Goal: Task Accomplishment & Management: Use online tool/utility

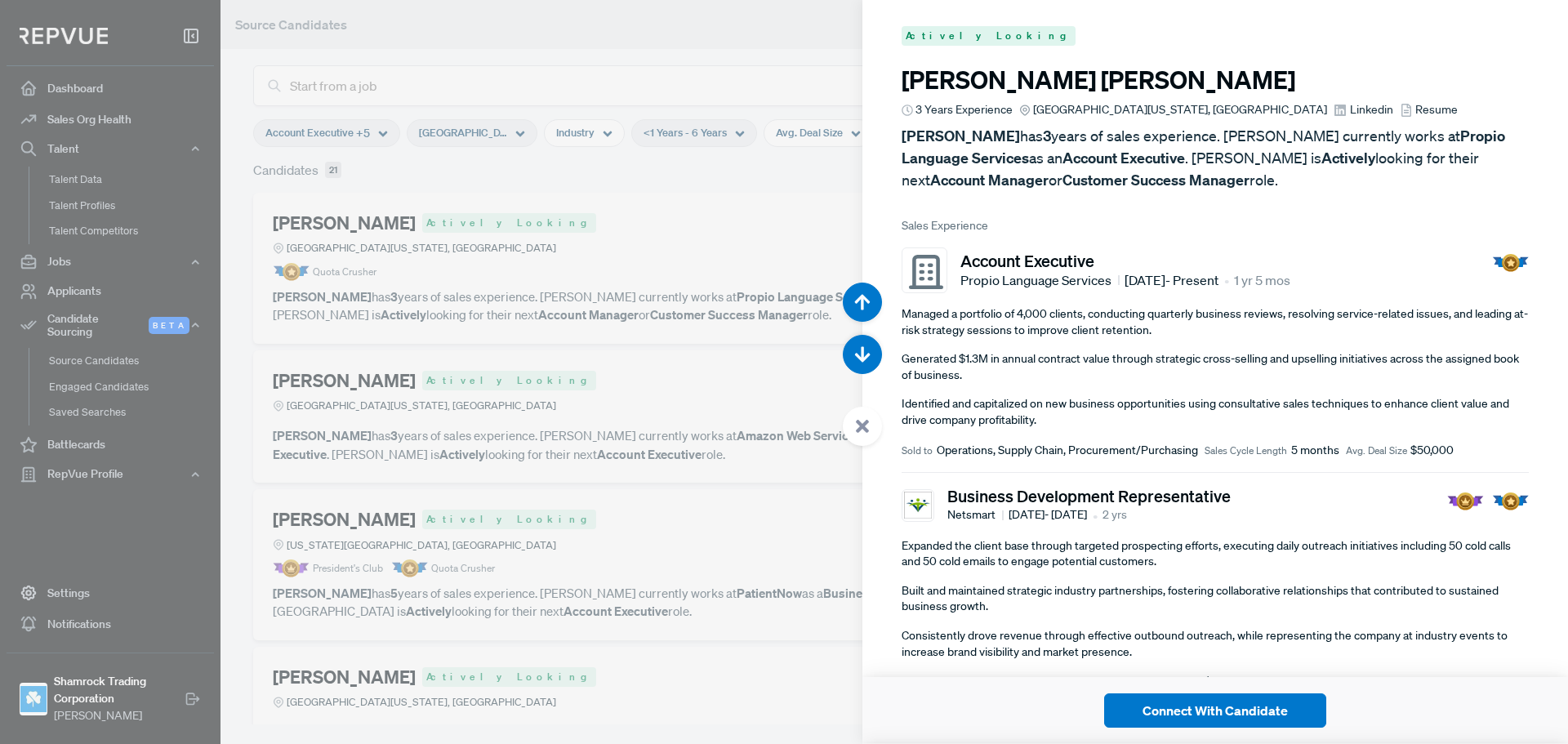
scroll to position [11903, 0]
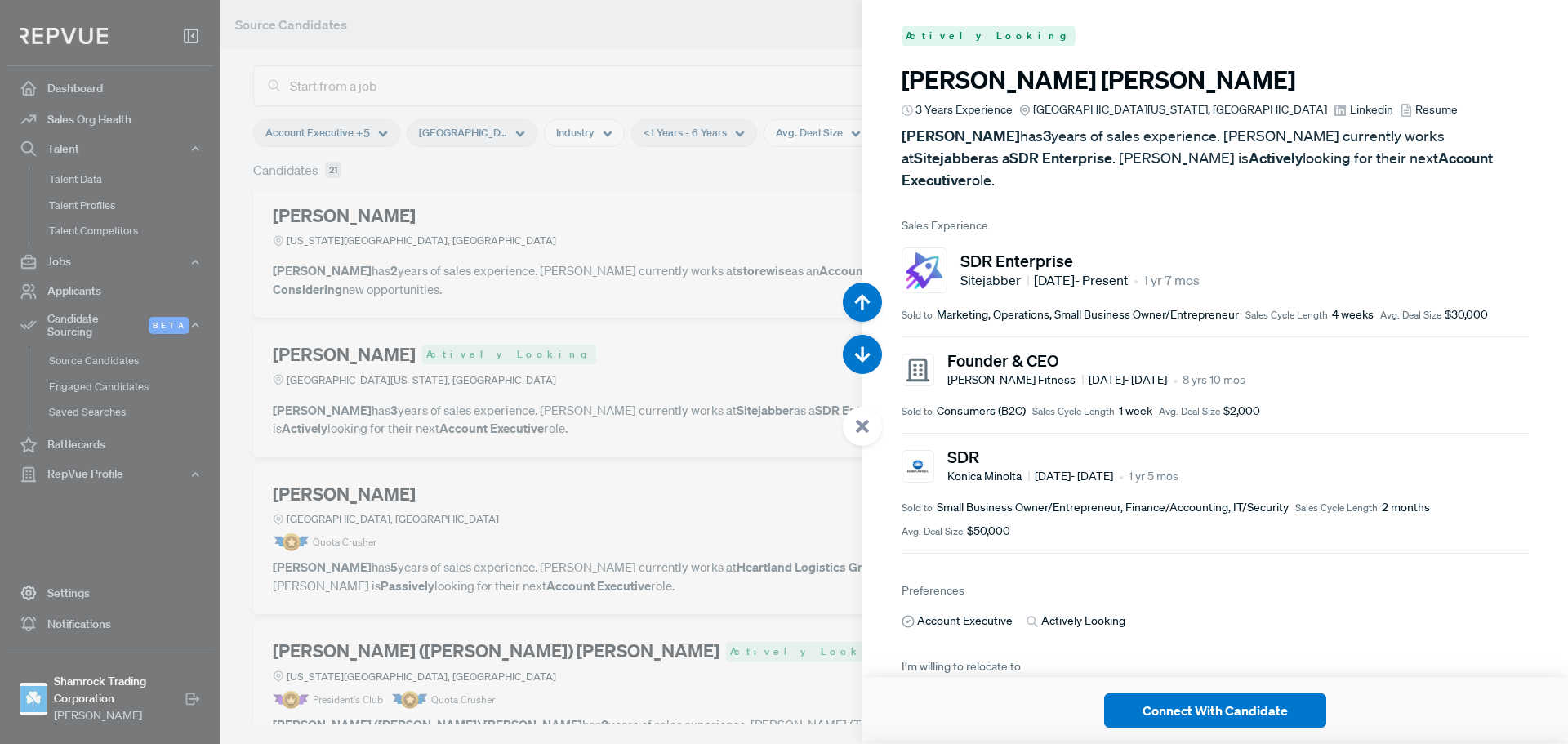
click at [1175, 218] on span "Sales Experience" at bounding box center [1215, 226] width 627 height 17
click at [778, 460] on div at bounding box center [784, 372] width 1568 height 744
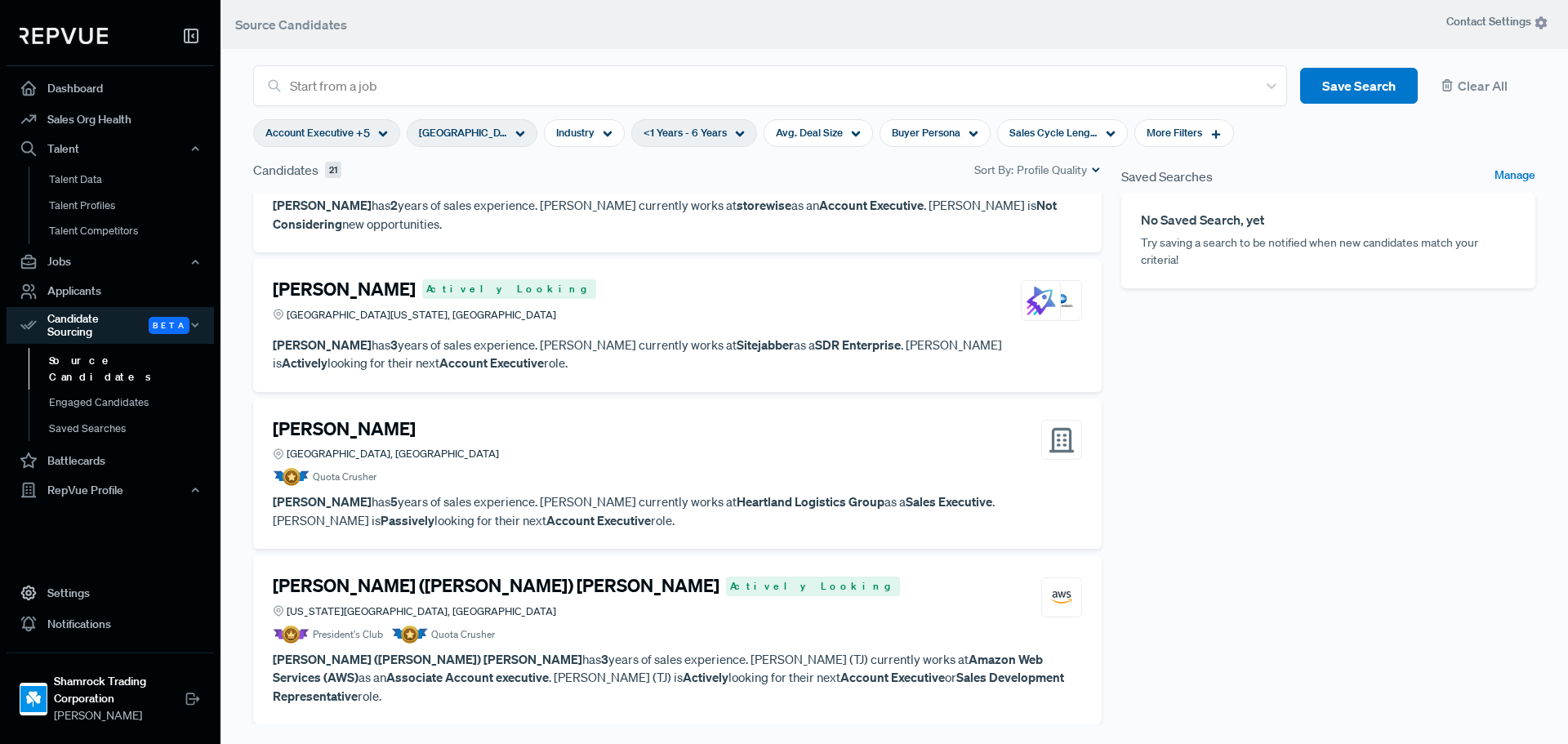
scroll to position [2369, 0]
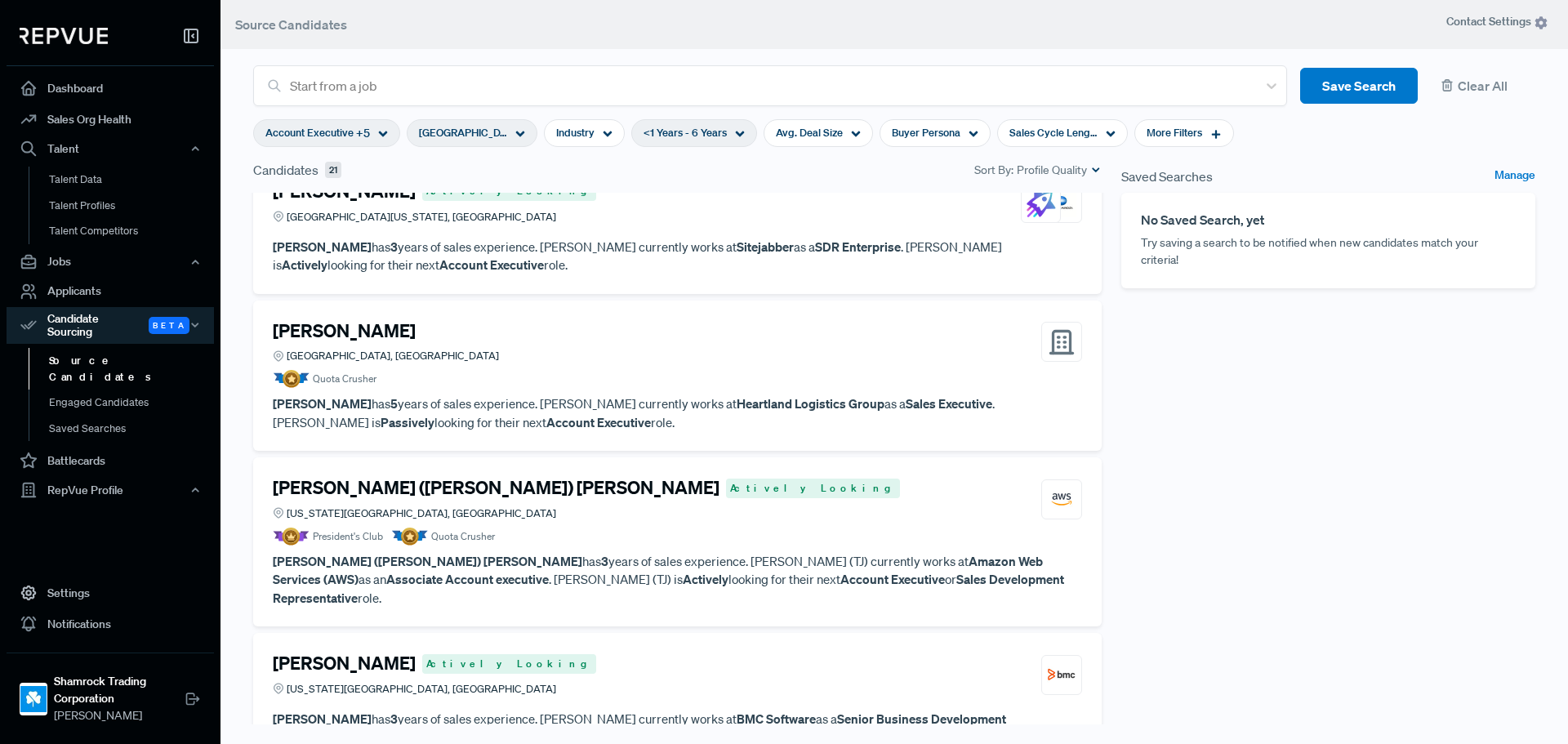
click at [660, 392] on article "[PERSON_NAME] [GEOGRAPHIC_DATA], [GEOGRAPHIC_DATA] Quota Crusher [PERSON_NAME] …" at bounding box center [678, 376] width 809 height 112
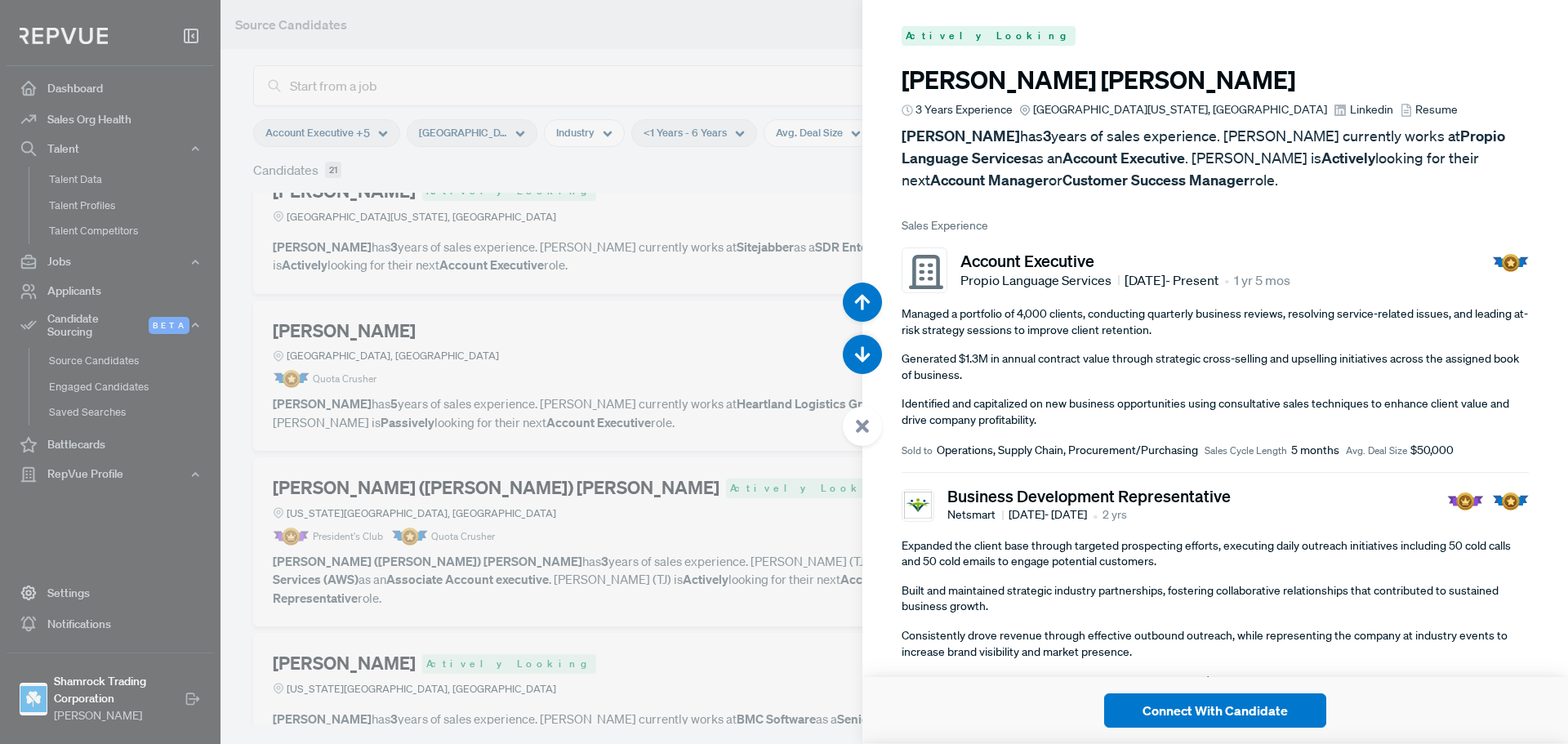
scroll to position [12647, 0]
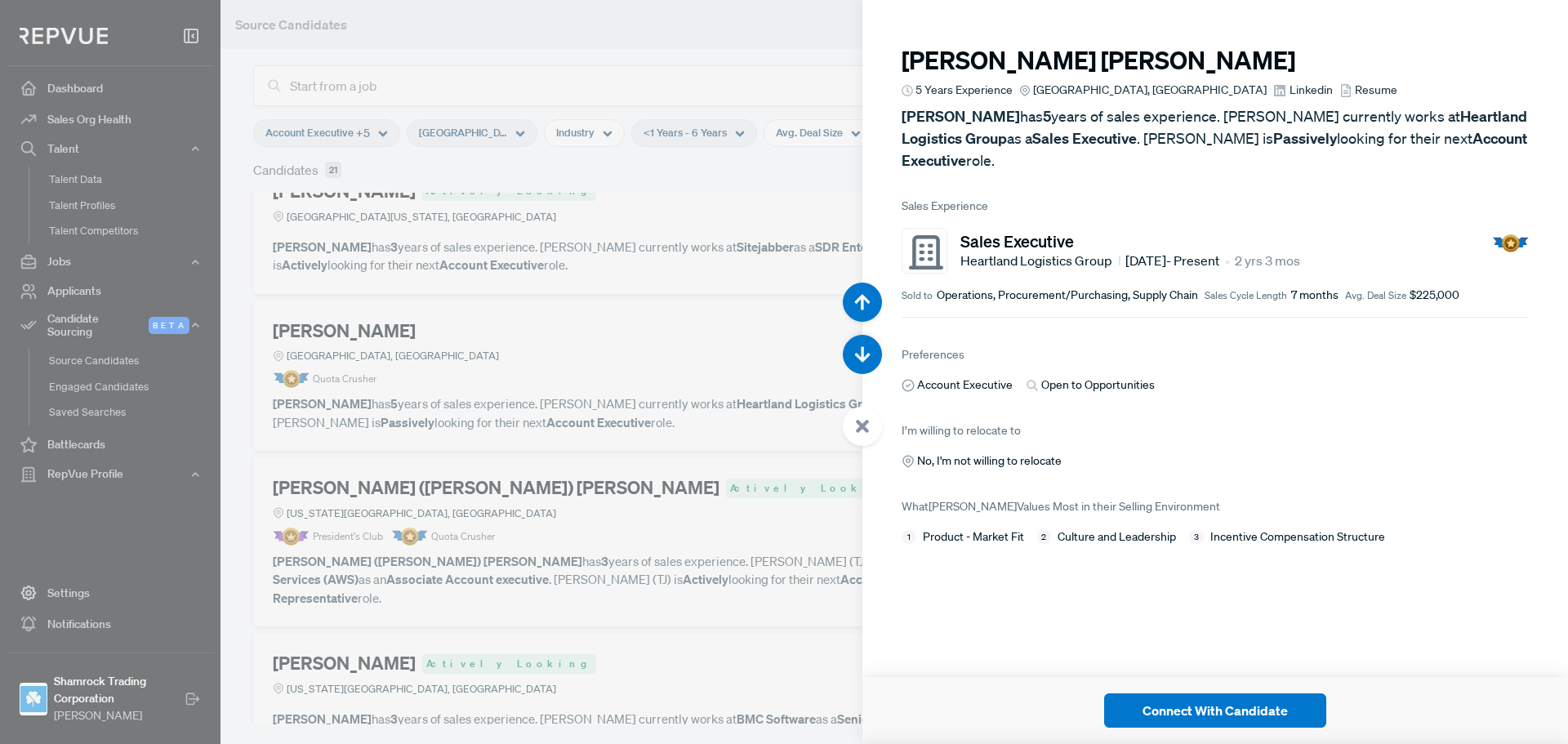
click at [1289, 86] on span "Linkedin" at bounding box center [1311, 90] width 44 height 17
click at [734, 262] on div at bounding box center [784, 372] width 1568 height 744
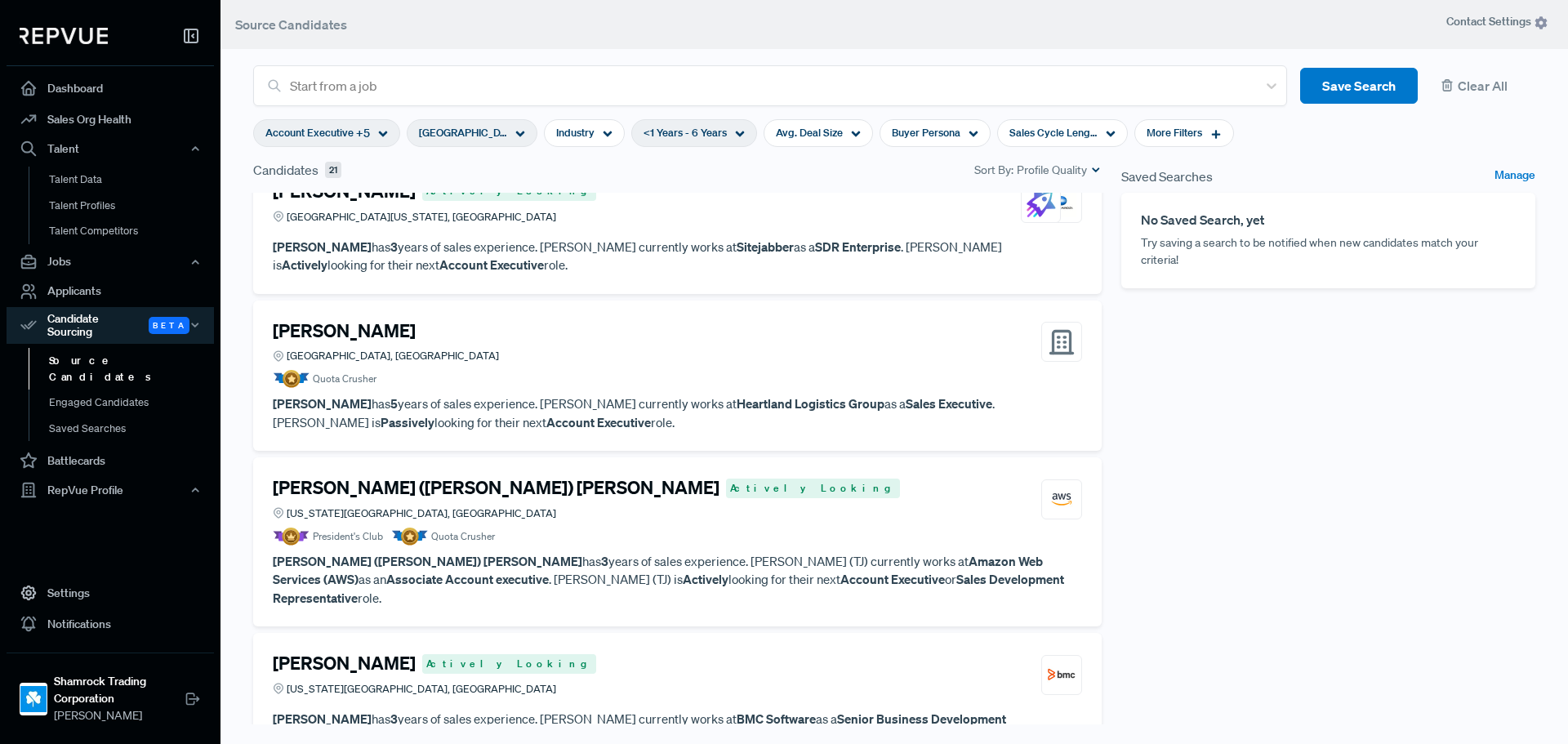
click at [1121, 446] on div "Saved Searches Manage No Saved Search, yet Try saving a search to be notified w…" at bounding box center [1328, 458] width 433 height 596
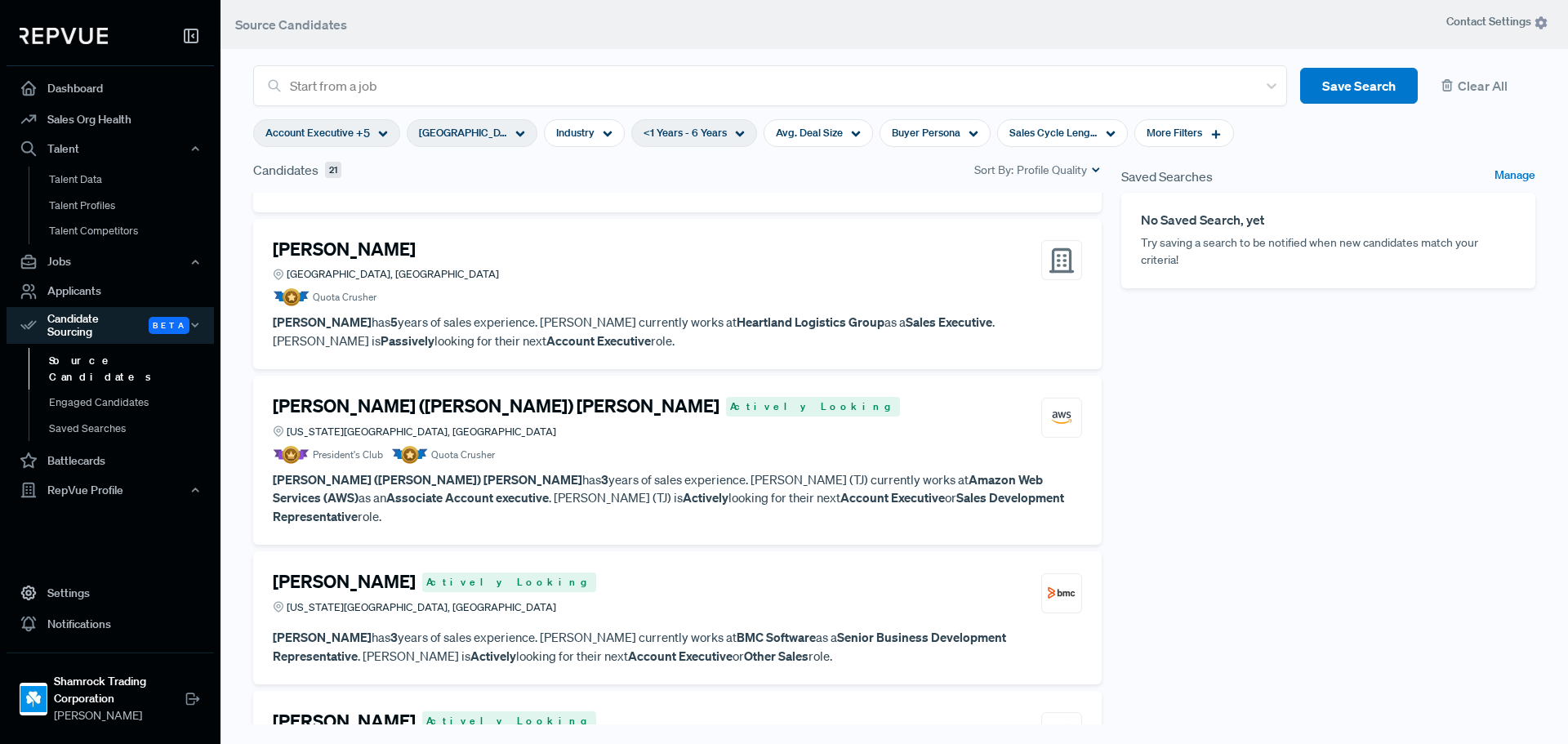
click at [739, 462] on article "President's Club Quota Crusher" at bounding box center [678, 455] width 809 height 18
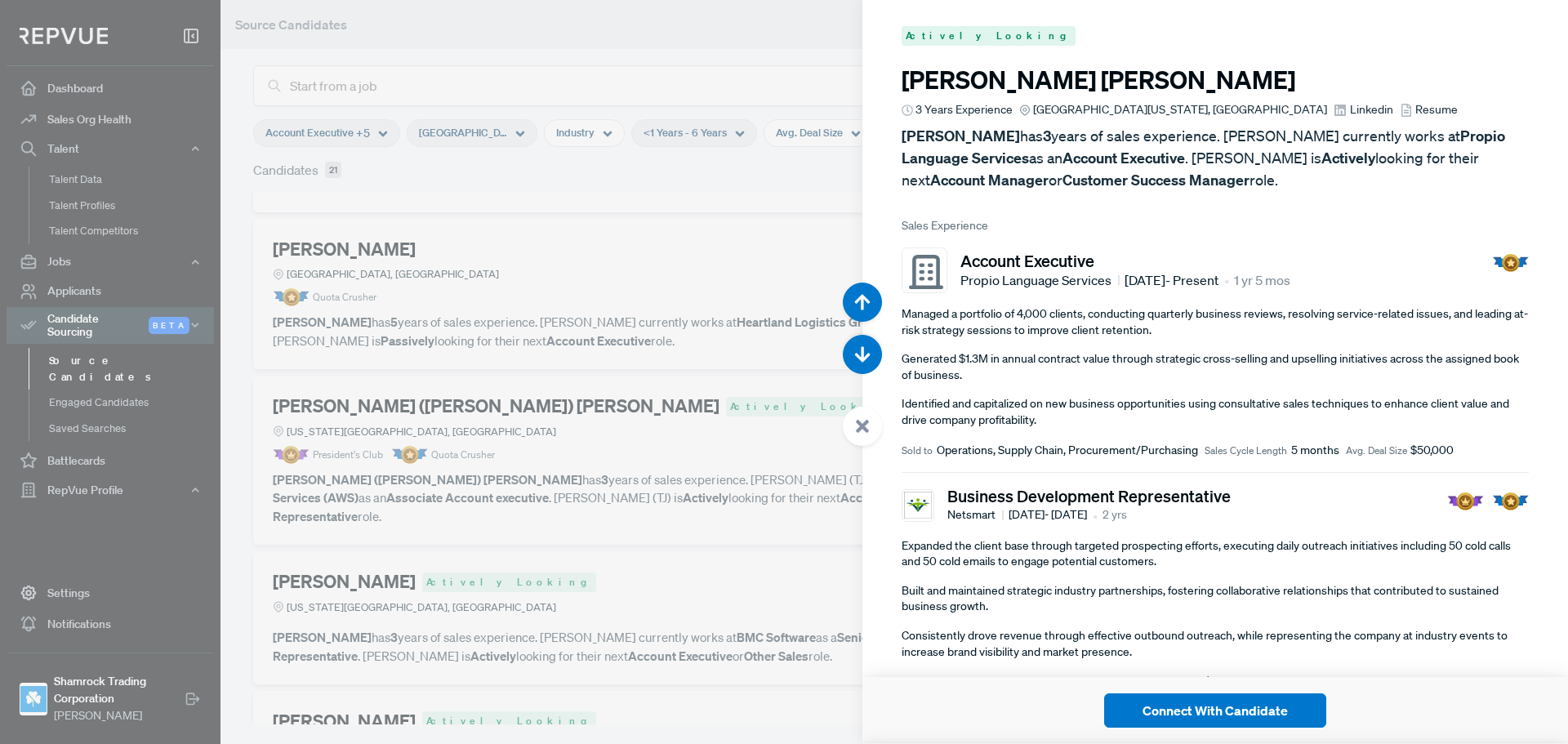
scroll to position [13391, 0]
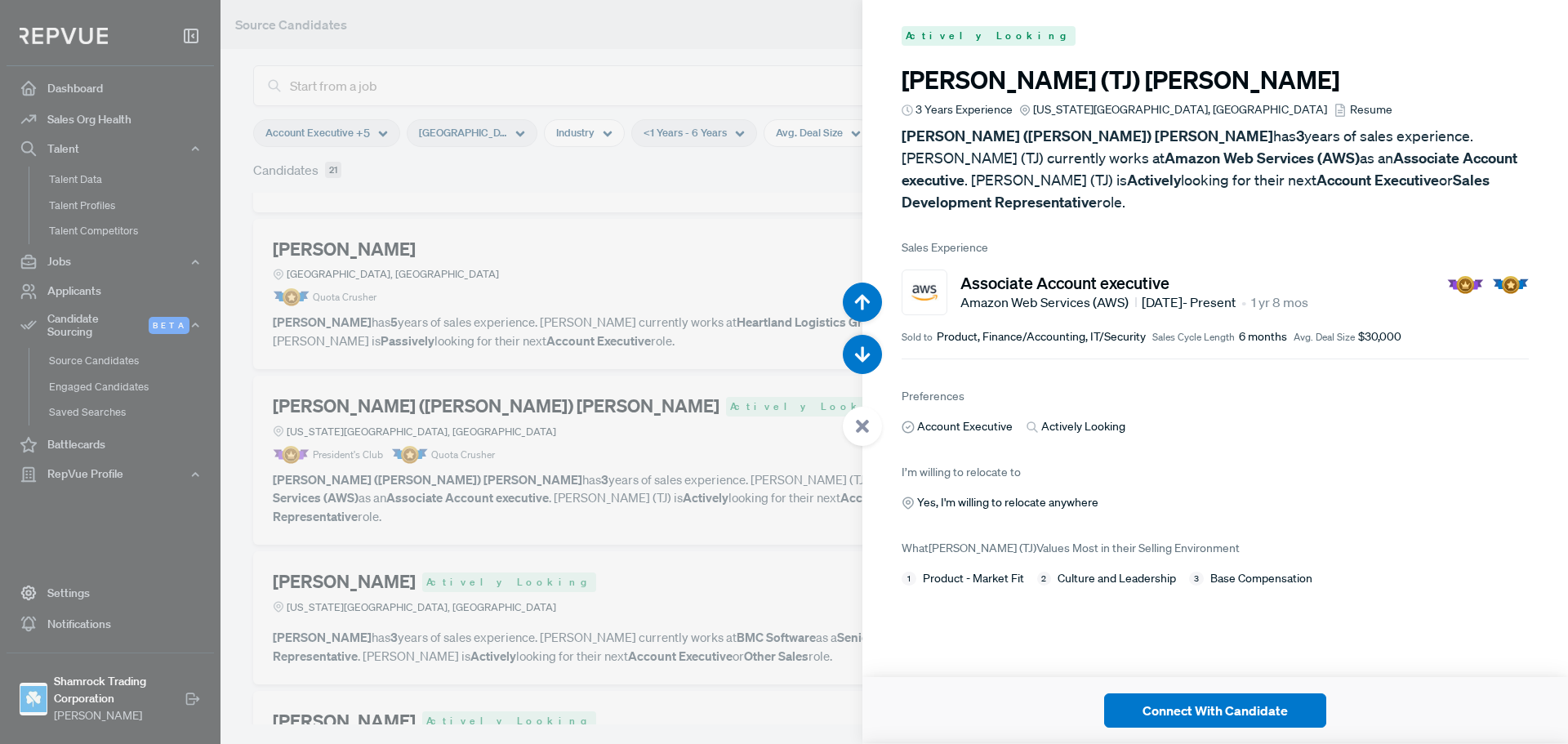
click at [691, 461] on div at bounding box center [784, 372] width 1568 height 744
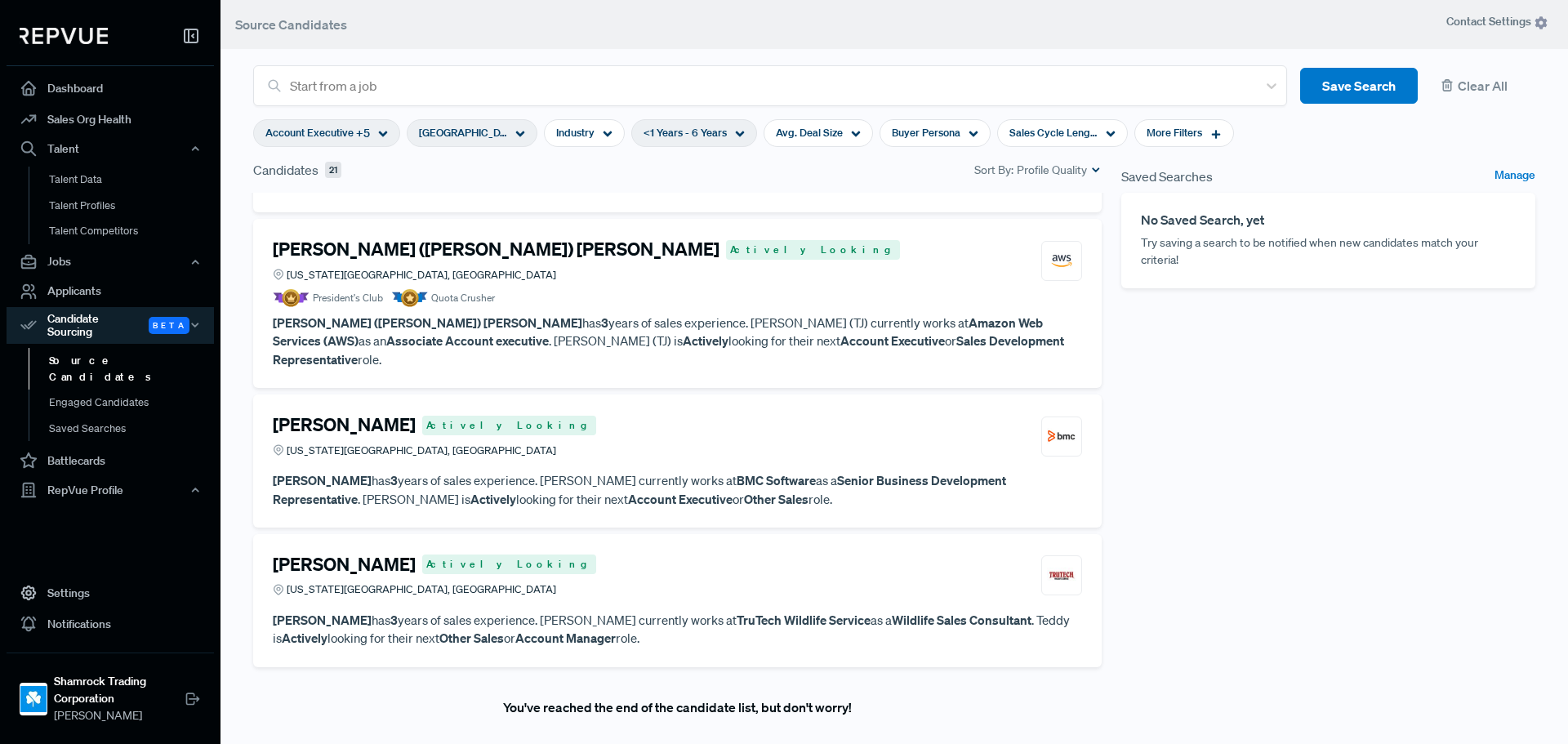
scroll to position [2613, 0]
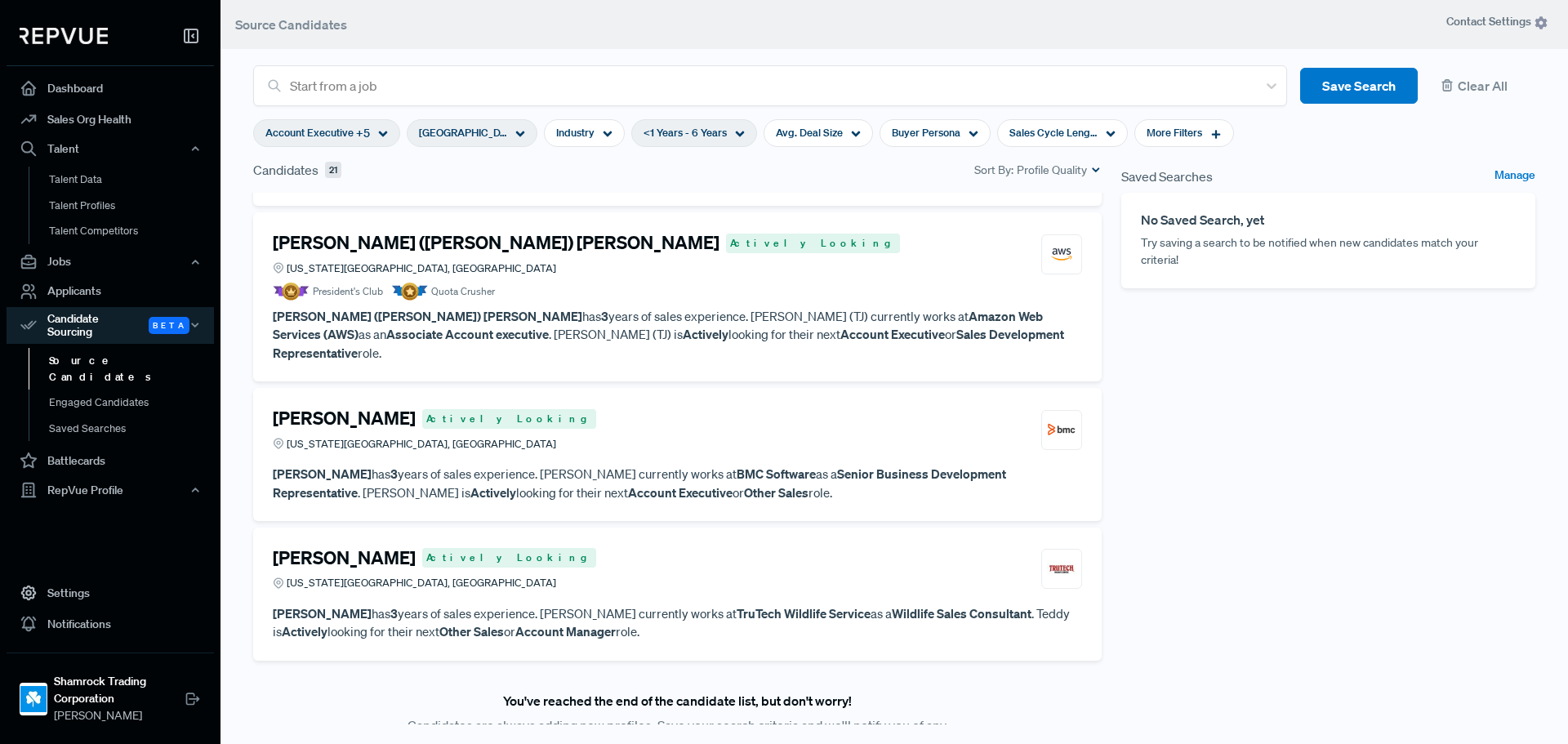
click at [686, 408] on div "[PERSON_NAME] Actively [GEOGRAPHIC_DATA][US_STATE], [GEOGRAPHIC_DATA]" at bounding box center [678, 429] width 809 height 45
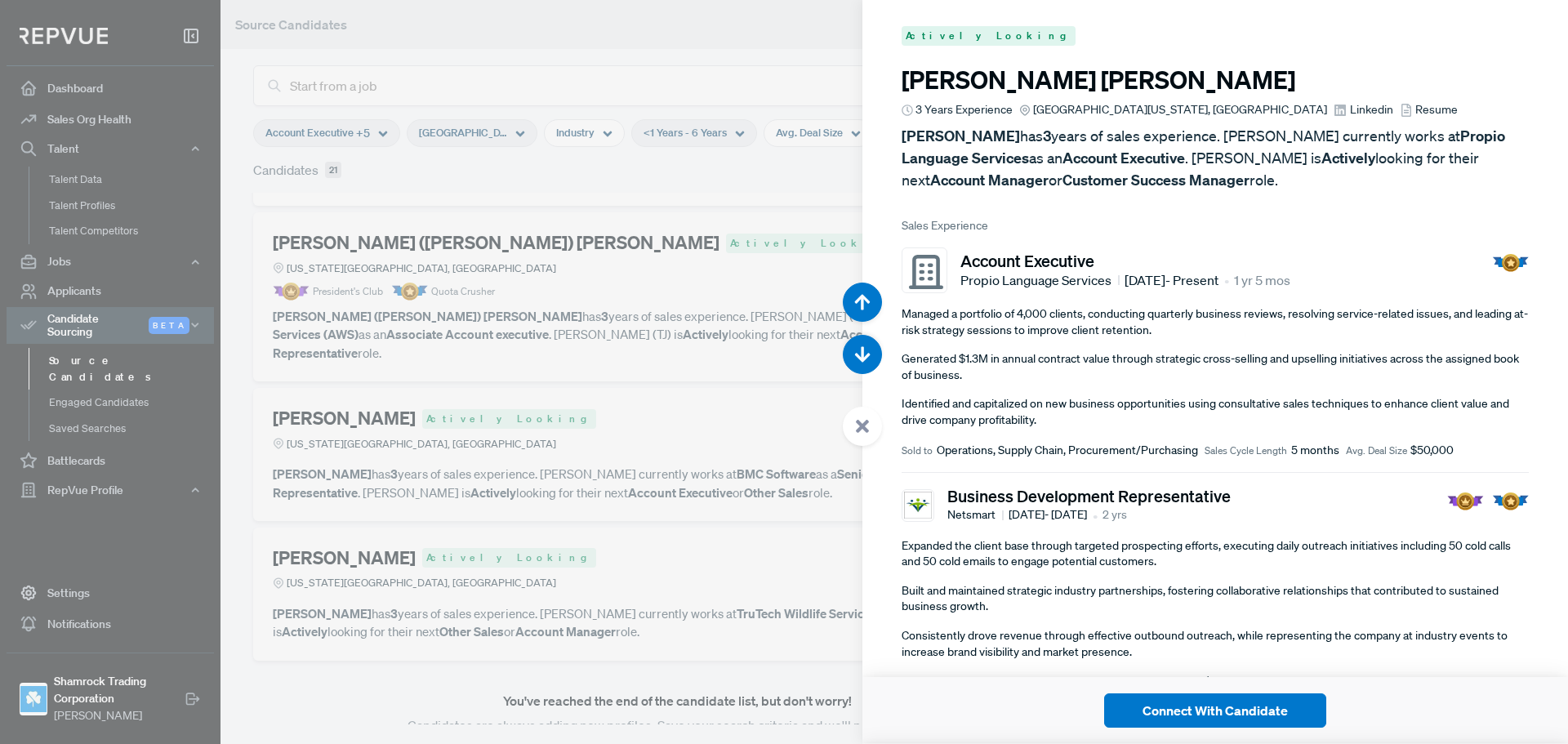
scroll to position [14135, 0]
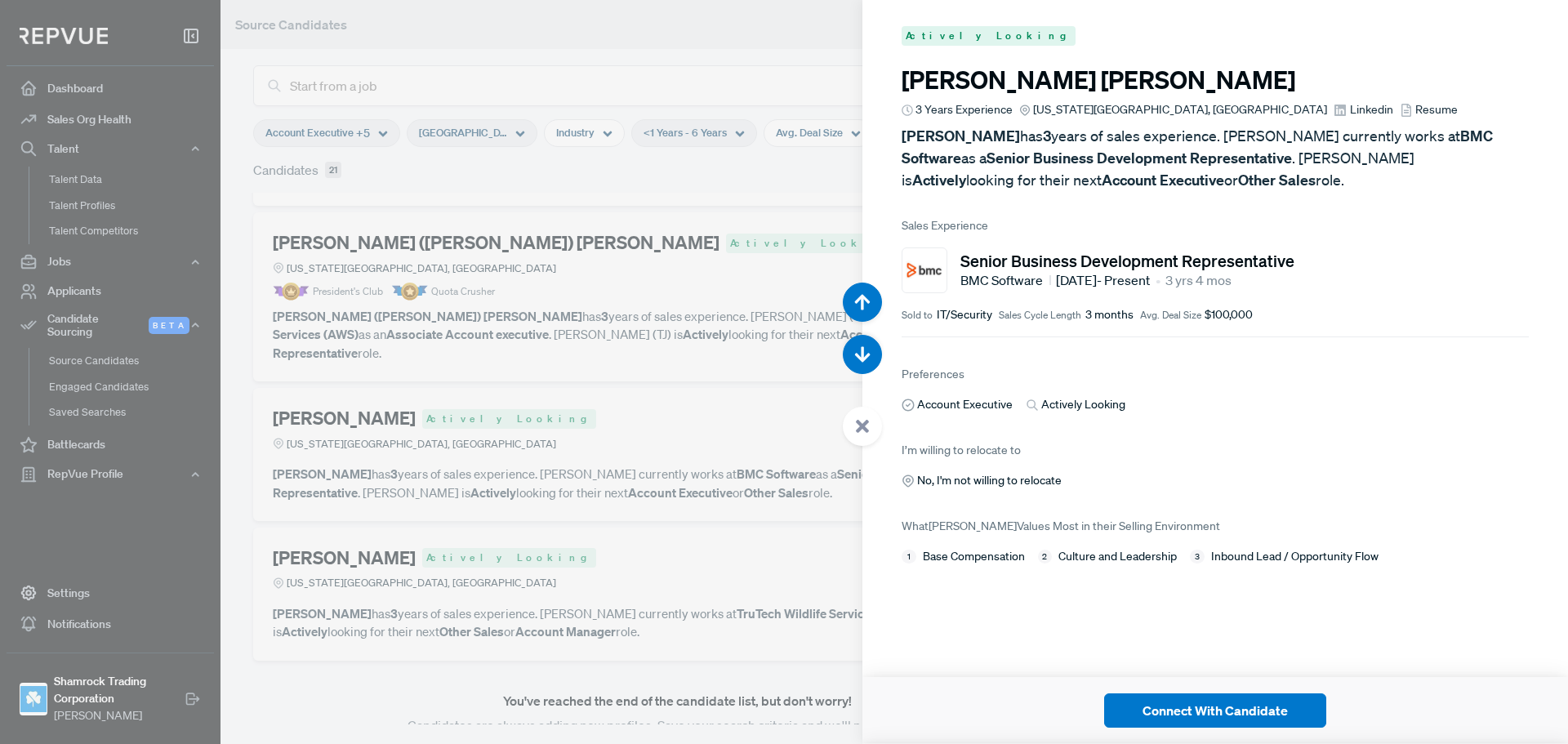
click at [1349, 103] on span "Linkedin" at bounding box center [1371, 109] width 44 height 17
